Goal: Navigation & Orientation: Find specific page/section

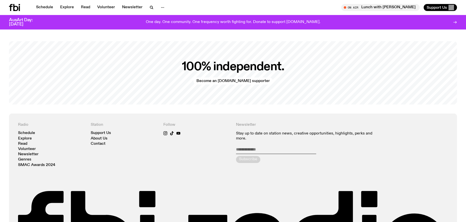
scroll to position [1110, 0]
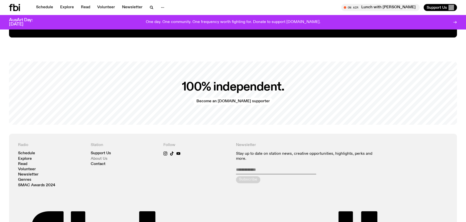
click at [102, 157] on link "About Us" at bounding box center [99, 159] width 17 height 4
